Goal: Navigation & Orientation: Find specific page/section

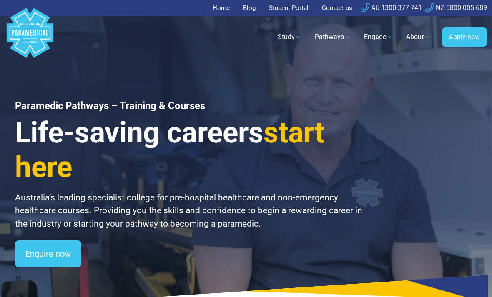
click at [223, 7] on link "Home" at bounding box center [224, 8] width 22 height 16
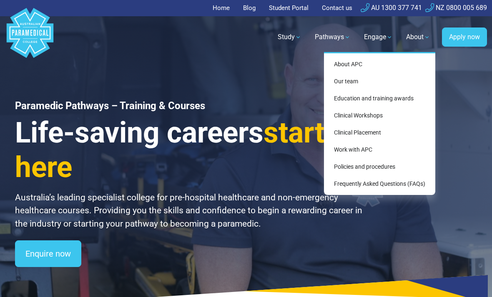
click at [412, 38] on link "About" at bounding box center [418, 36] width 34 height 23
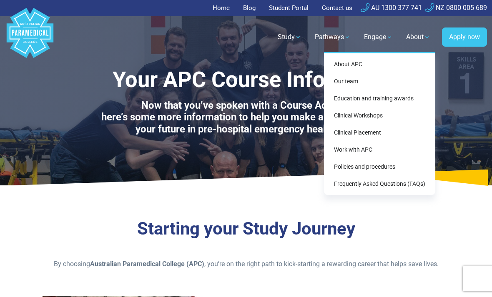
click at [404, 99] on link "Education and training awards" at bounding box center [379, 98] width 105 height 15
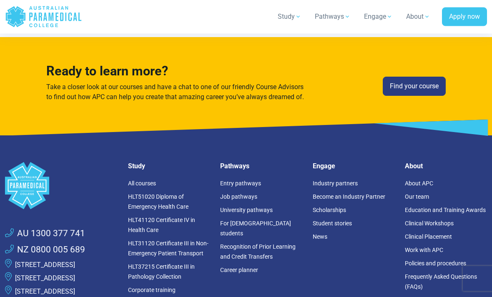
scroll to position [3495, 0]
click at [167, 193] on link "HLT51020 Diploma of Emergency Health Care" at bounding box center [158, 201] width 60 height 17
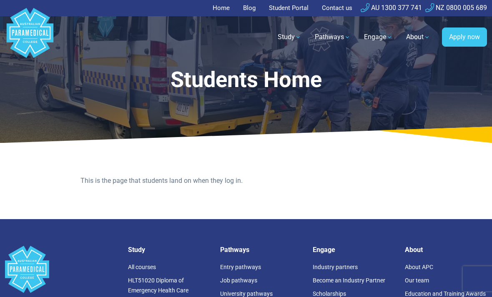
click at [292, 3] on link "Student Portal" at bounding box center [289, 8] width 50 height 16
